Goal: Task Accomplishment & Management: Use online tool/utility

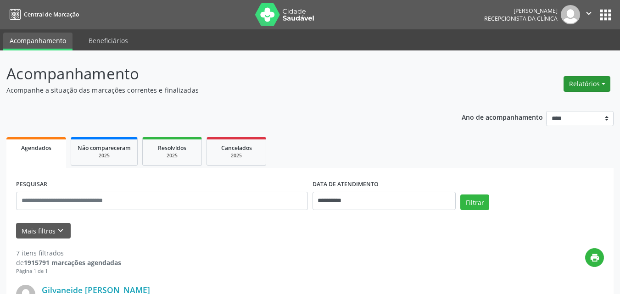
click at [578, 85] on button "Relatórios" at bounding box center [587, 84] width 47 height 16
click at [542, 106] on link "Agendamentos" at bounding box center [561, 103] width 99 height 13
select select "*"
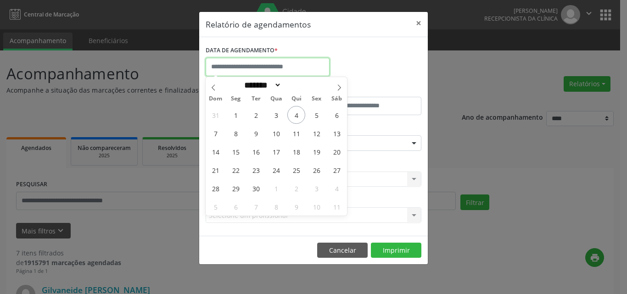
click at [238, 65] on input "text" at bounding box center [268, 67] width 124 height 18
click at [315, 134] on span "12" at bounding box center [316, 133] width 18 height 18
type input "**********"
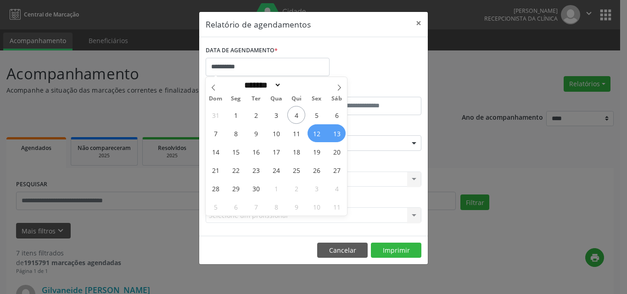
click at [331, 135] on span "13" at bounding box center [337, 133] width 18 height 18
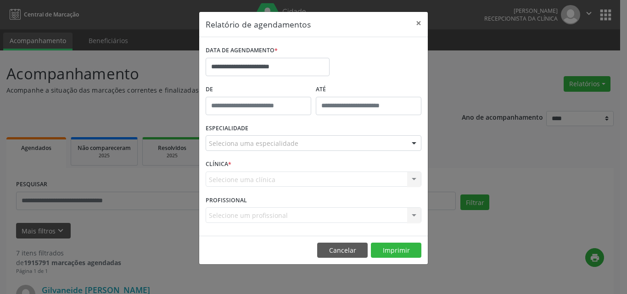
click at [302, 146] on div "Seleciona uma especialidade" at bounding box center [314, 143] width 216 height 16
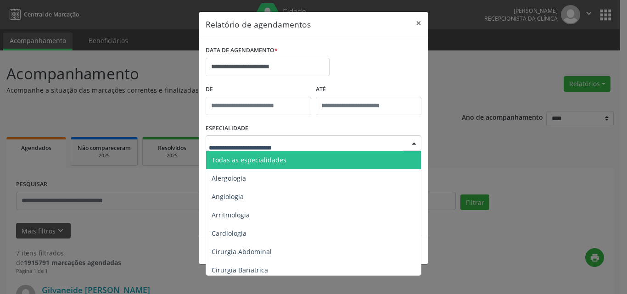
click at [322, 156] on span "Todas as especialidades" at bounding box center [314, 160] width 216 height 18
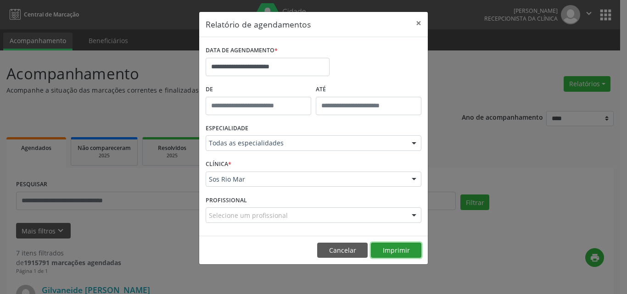
click at [400, 248] on button "Imprimir" at bounding box center [396, 251] width 50 height 16
